Goal: Task Accomplishment & Management: Manage account settings

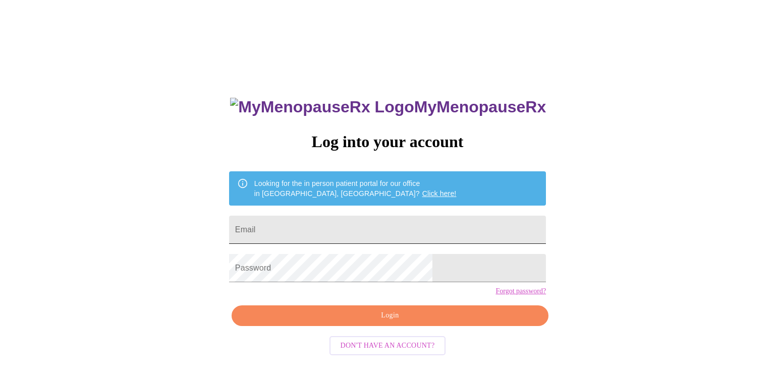
click at [447, 234] on input "Email" at bounding box center [387, 230] width 317 height 28
type input "[EMAIL_ADDRESS][DOMAIN_NAME]"
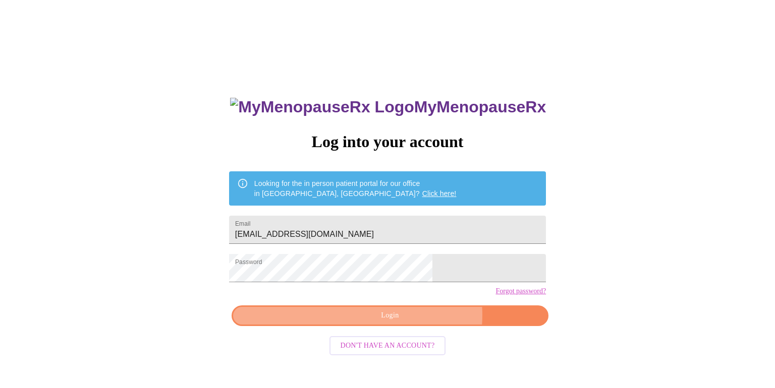
click at [413, 322] on span "Login" at bounding box center [390, 316] width 294 height 13
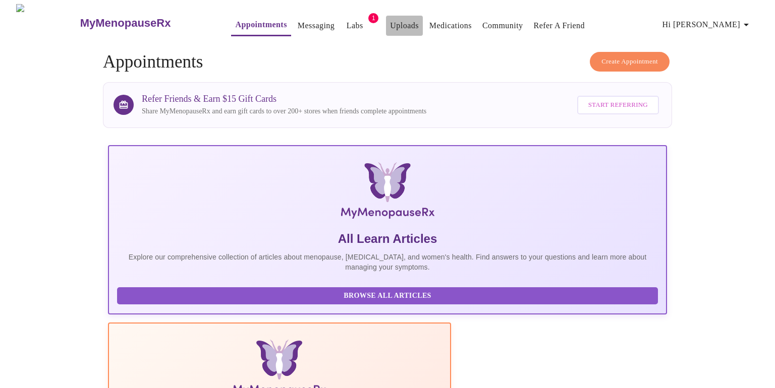
click at [390, 19] on link "Uploads" at bounding box center [404, 26] width 29 height 14
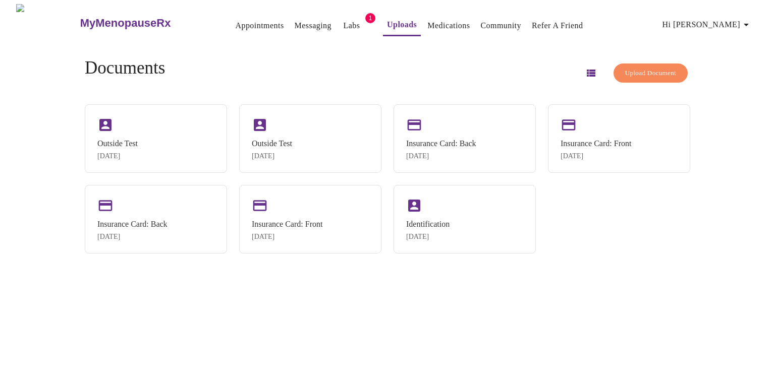
click at [639, 71] on span "Upload Document" at bounding box center [650, 74] width 51 height 12
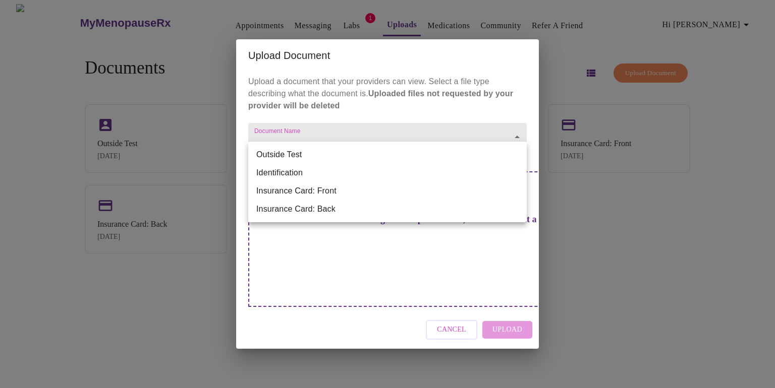
click at [516, 153] on body "MyMenopauseRx Appointments Messaging Labs 1 Uploads Medications Community Refer…" at bounding box center [387, 198] width 767 height 388
click at [455, 147] on li "Outside Test" at bounding box center [387, 155] width 278 height 18
type input "Outside Test"
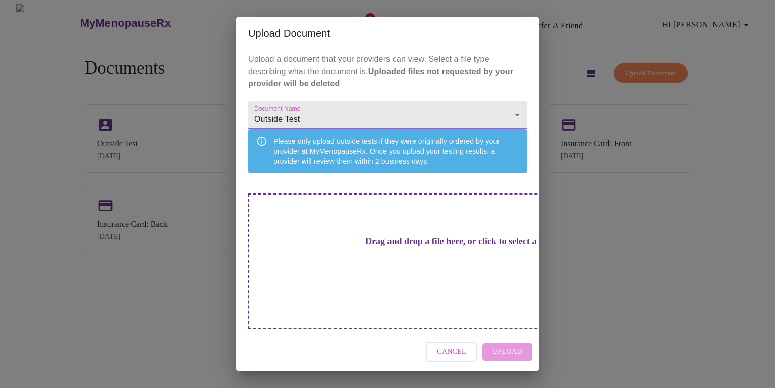
click at [398, 247] on h3 "Drag and drop a file here, or click to select a file" at bounding box center [458, 242] width 278 height 11
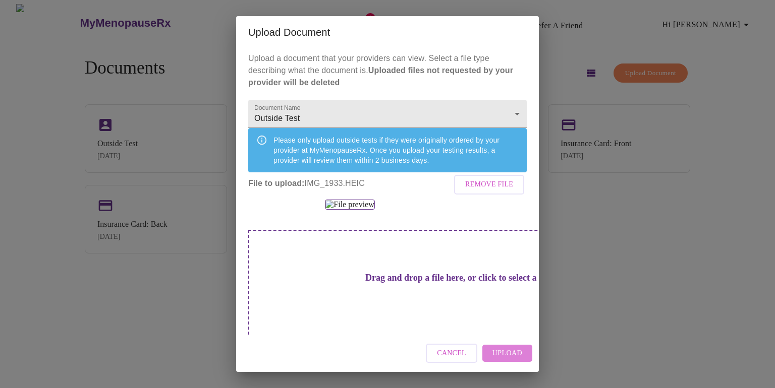
click at [506, 349] on span "Upload" at bounding box center [507, 354] width 30 height 13
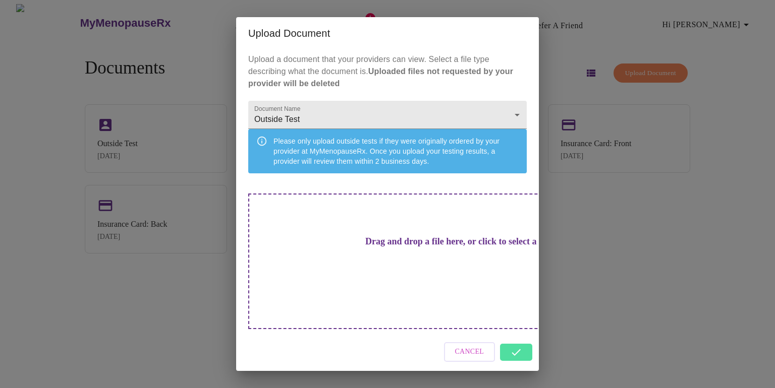
click at [515, 339] on div "Cancel" at bounding box center [387, 352] width 303 height 38
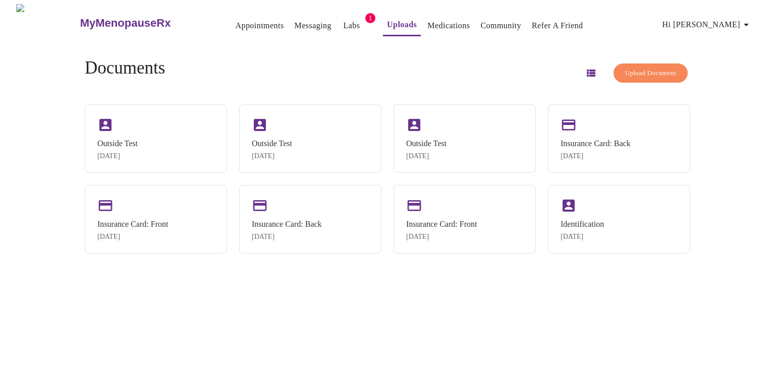
click at [295, 22] on link "Messaging" at bounding box center [313, 26] width 37 height 14
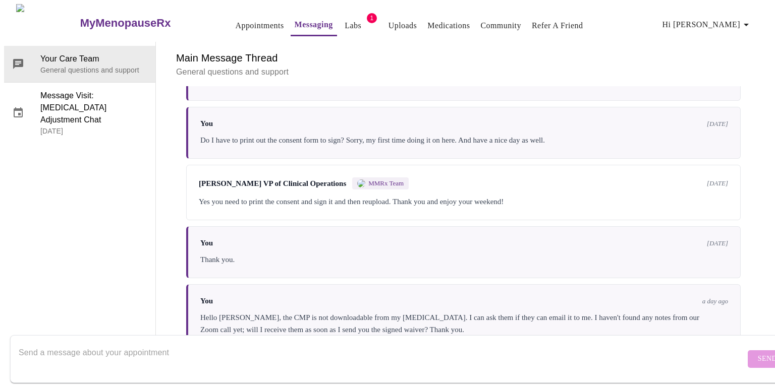
scroll to position [3518, 0]
click at [260, 344] on textarea "Send a message about your appointment" at bounding box center [382, 359] width 726 height 32
click at [749, 22] on icon "button" at bounding box center [746, 25] width 12 height 12
click at [585, 65] on div at bounding box center [387, 194] width 775 height 388
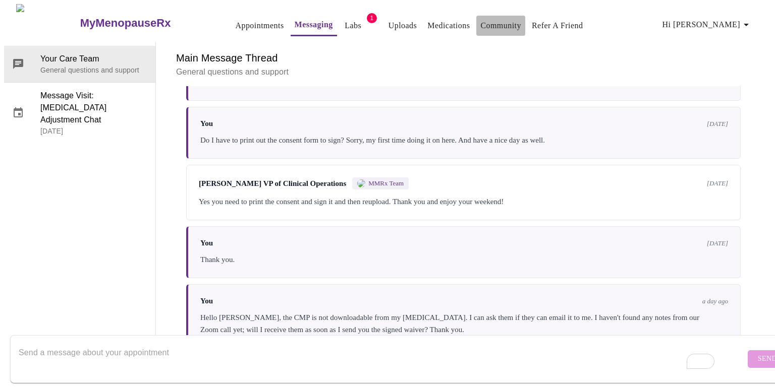
click at [486, 21] on link "Community" at bounding box center [500, 26] width 41 height 14
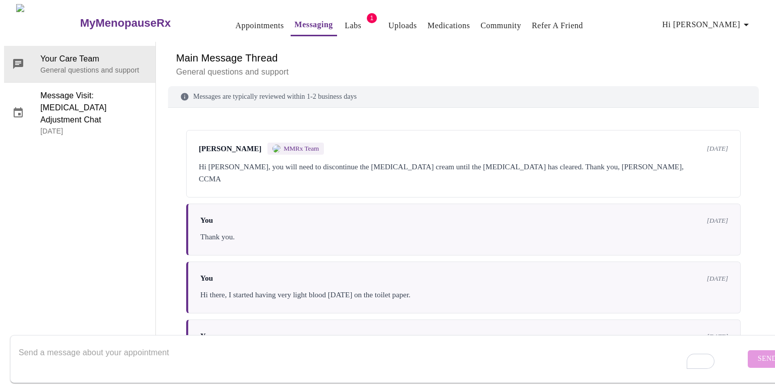
click at [118, 19] on h3 "MyMenopauseRx" at bounding box center [125, 23] width 91 height 13
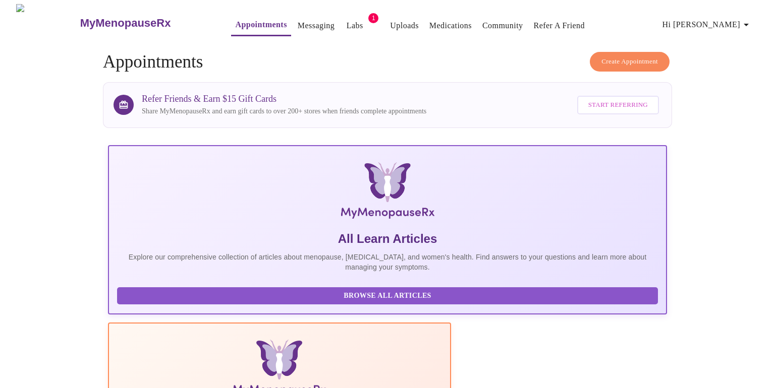
click at [29, 16] on img at bounding box center [47, 23] width 63 height 38
